Goal: Find specific page/section: Find specific page/section

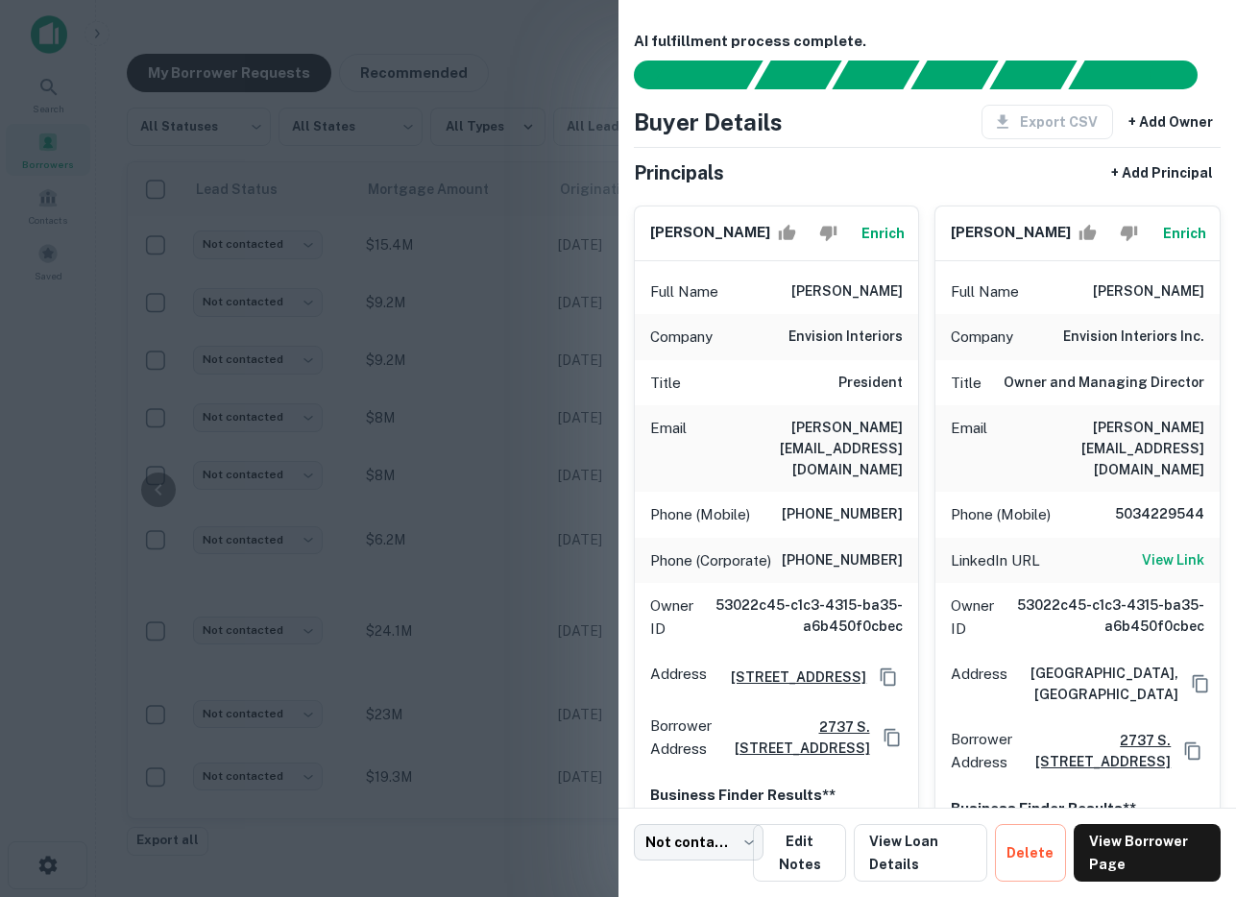
scroll to position [931, 1047]
click at [496, 203] on div at bounding box center [618, 448] width 1236 height 897
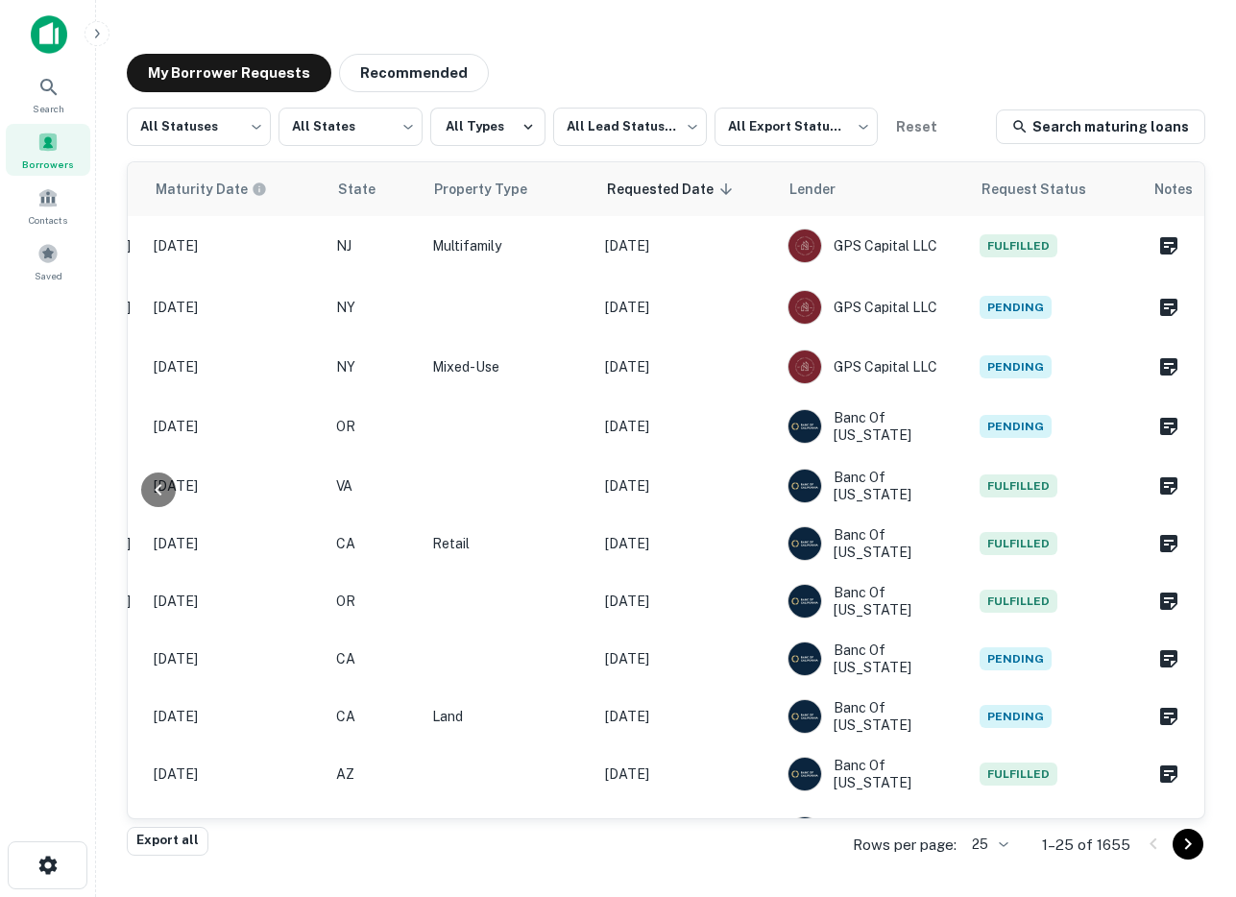
click at [40, 21] on img at bounding box center [49, 34] width 36 height 38
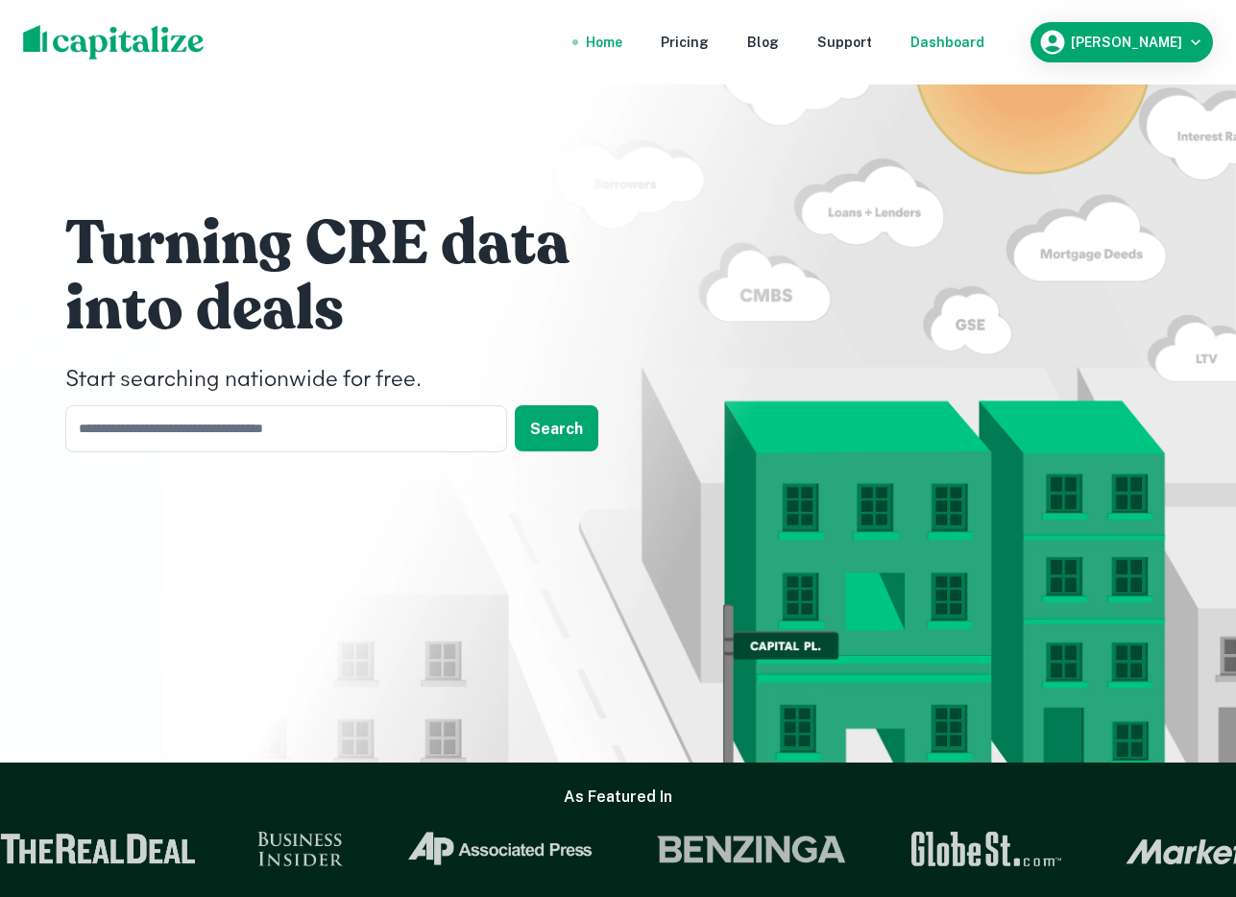
click at [984, 44] on div "Dashboard" at bounding box center [947, 42] width 74 height 21
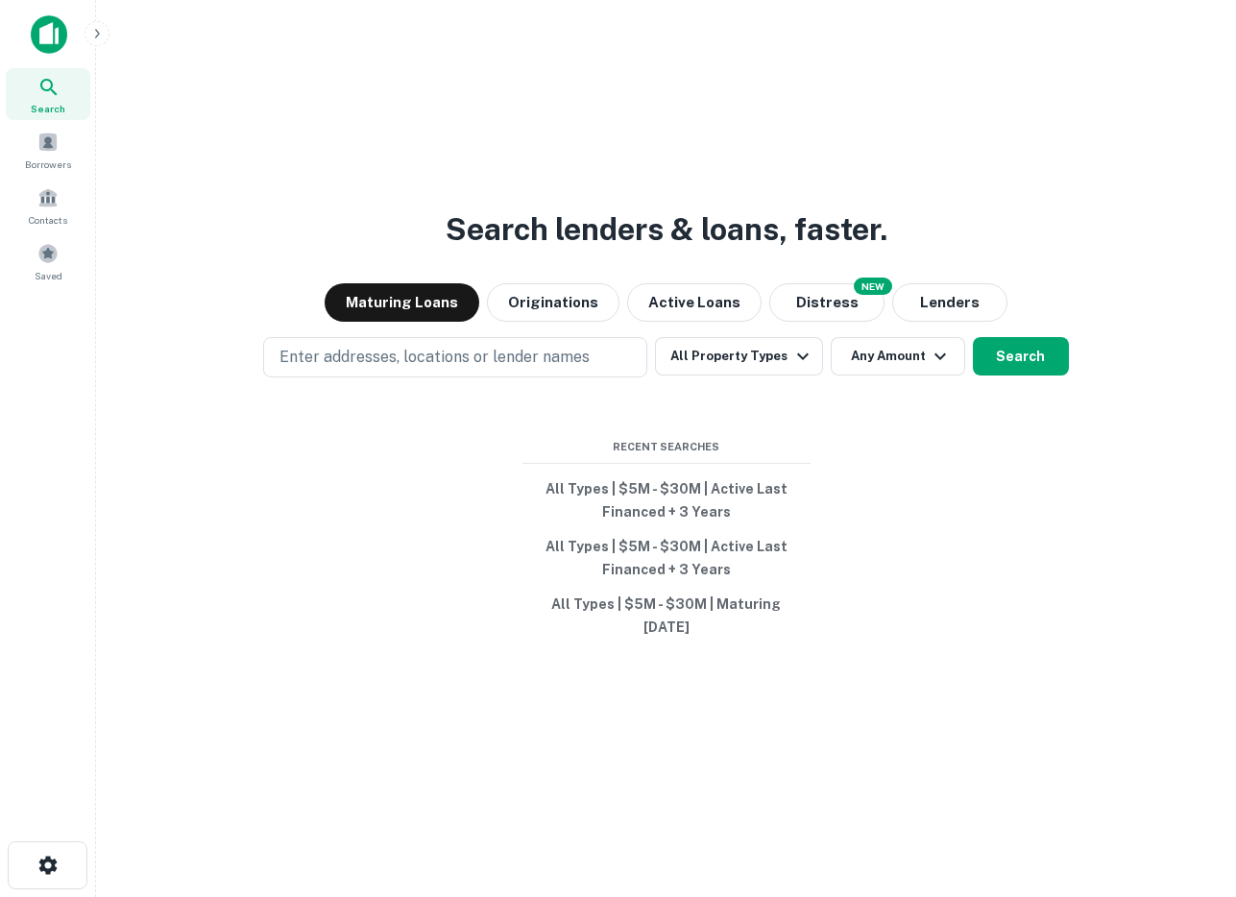
click at [107, 29] on button "button" at bounding box center [96, 33] width 25 height 25
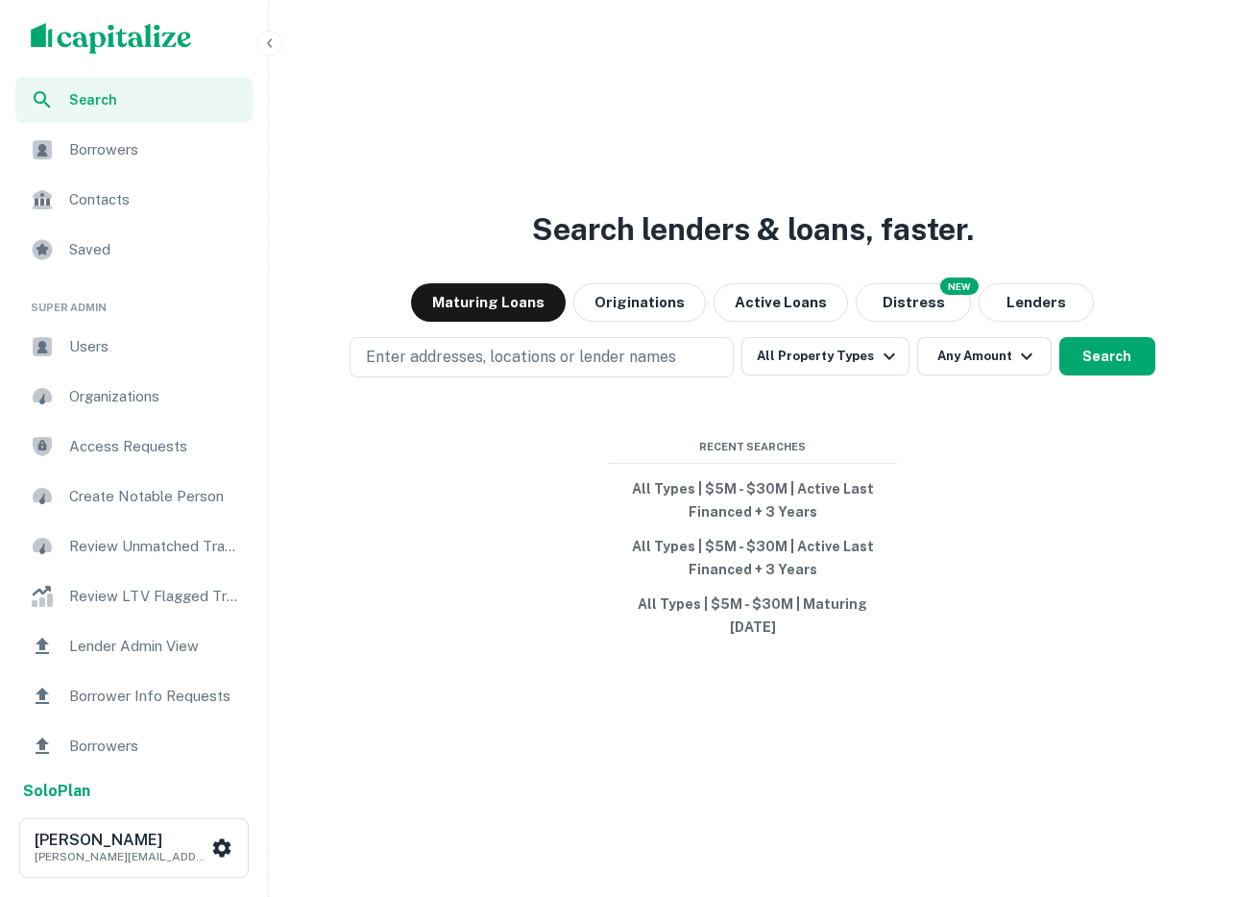
click at [80, 355] on span "Users" at bounding box center [155, 346] width 172 height 23
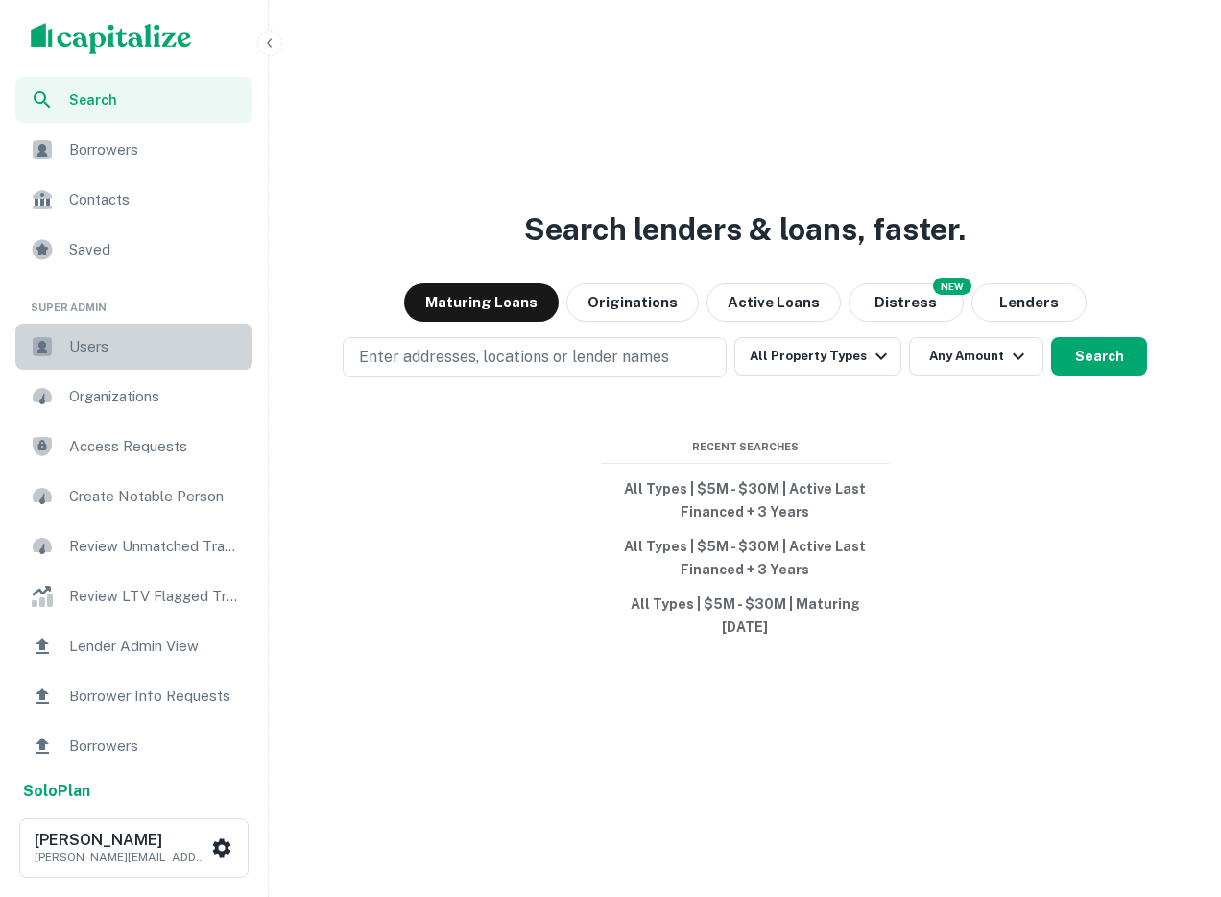
click at [118, 347] on span "Users" at bounding box center [155, 346] width 172 height 23
